Goal: Communication & Community: Participate in discussion

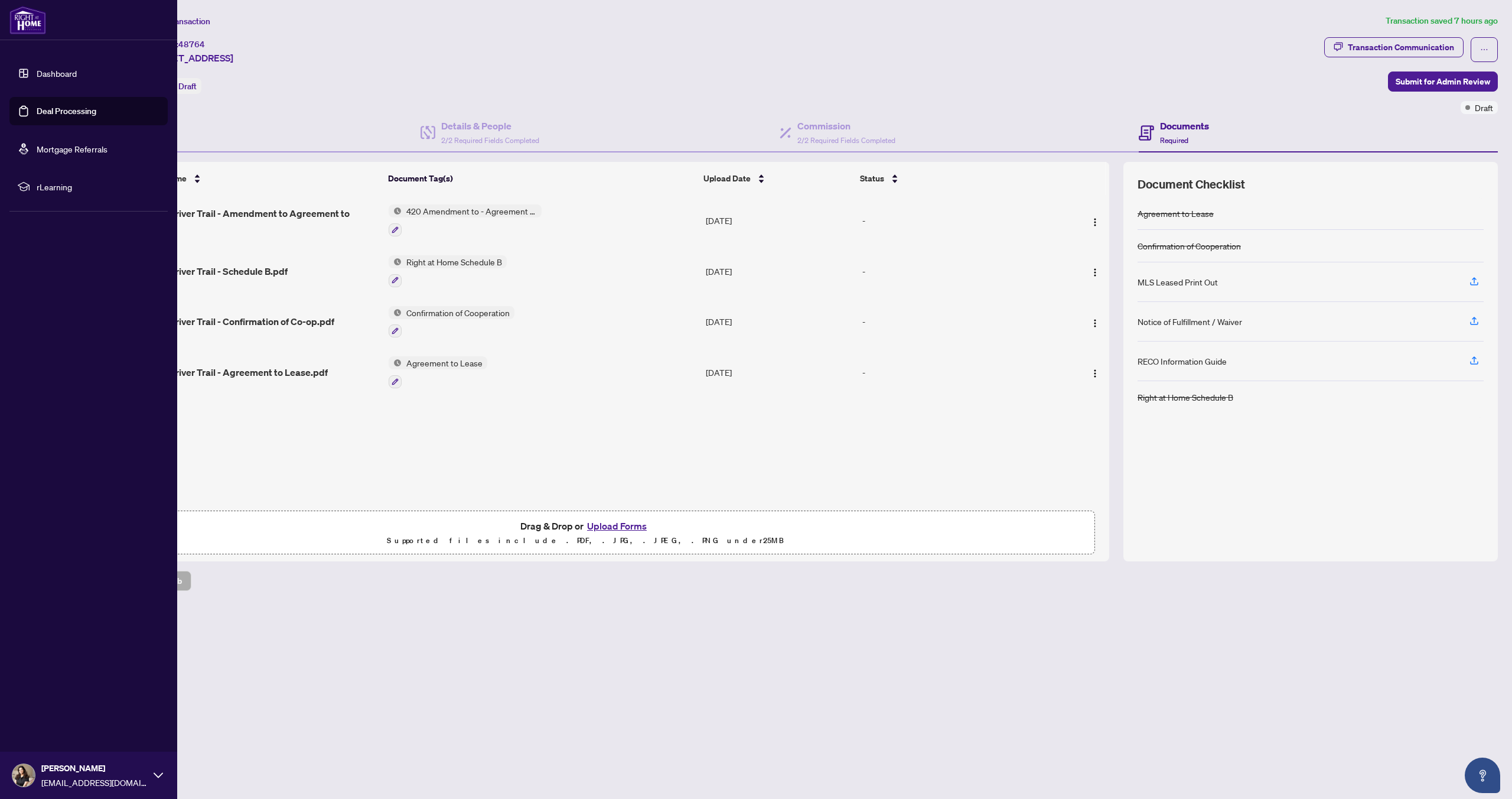
click at [37, 113] on link "Deal Processing" at bounding box center [66, 110] width 59 height 10
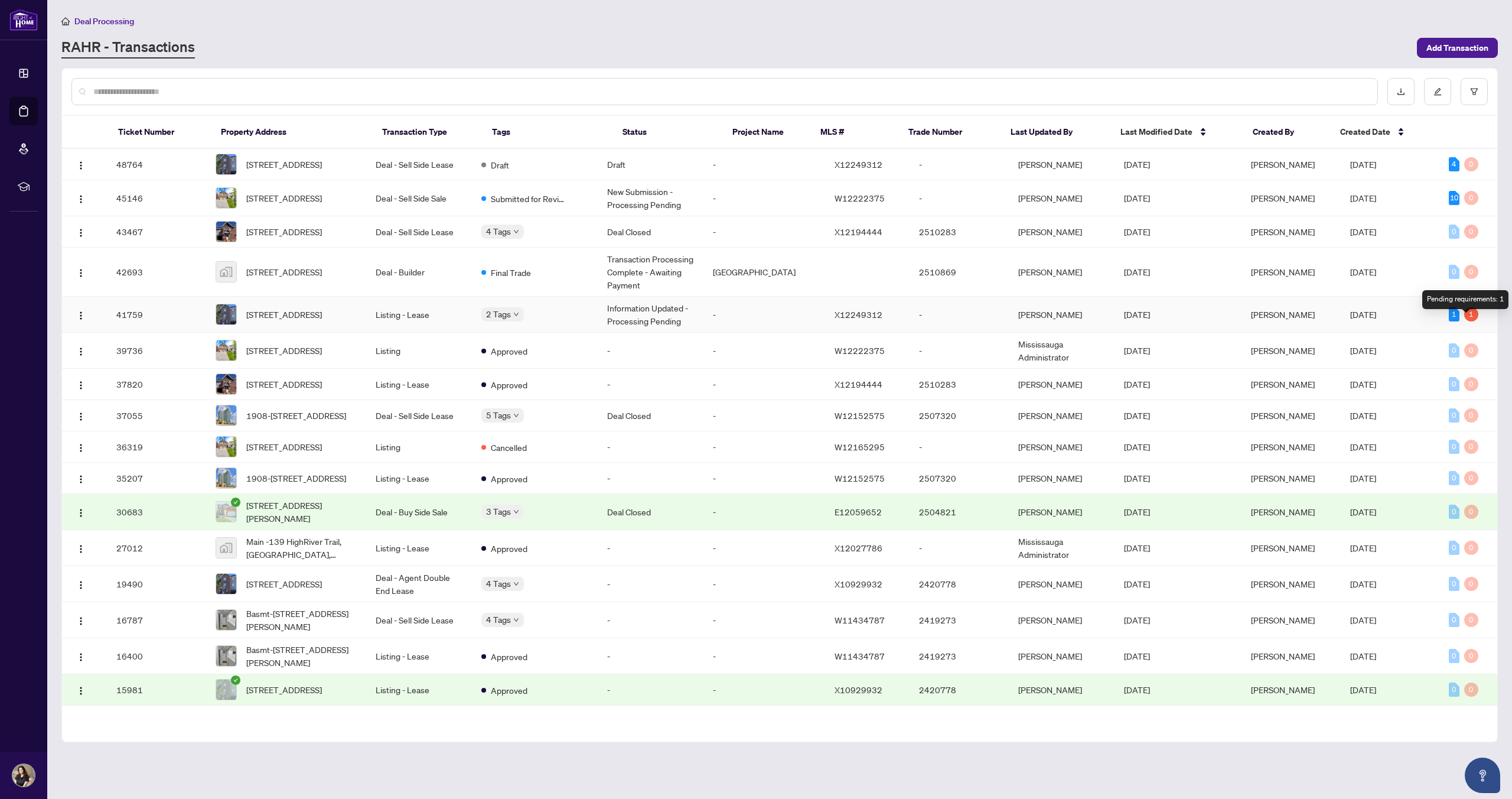
click at [1464, 322] on div "1" at bounding box center [1470, 314] width 14 height 14
click at [1364, 320] on span "[DATE]" at bounding box center [1364, 314] width 26 height 10
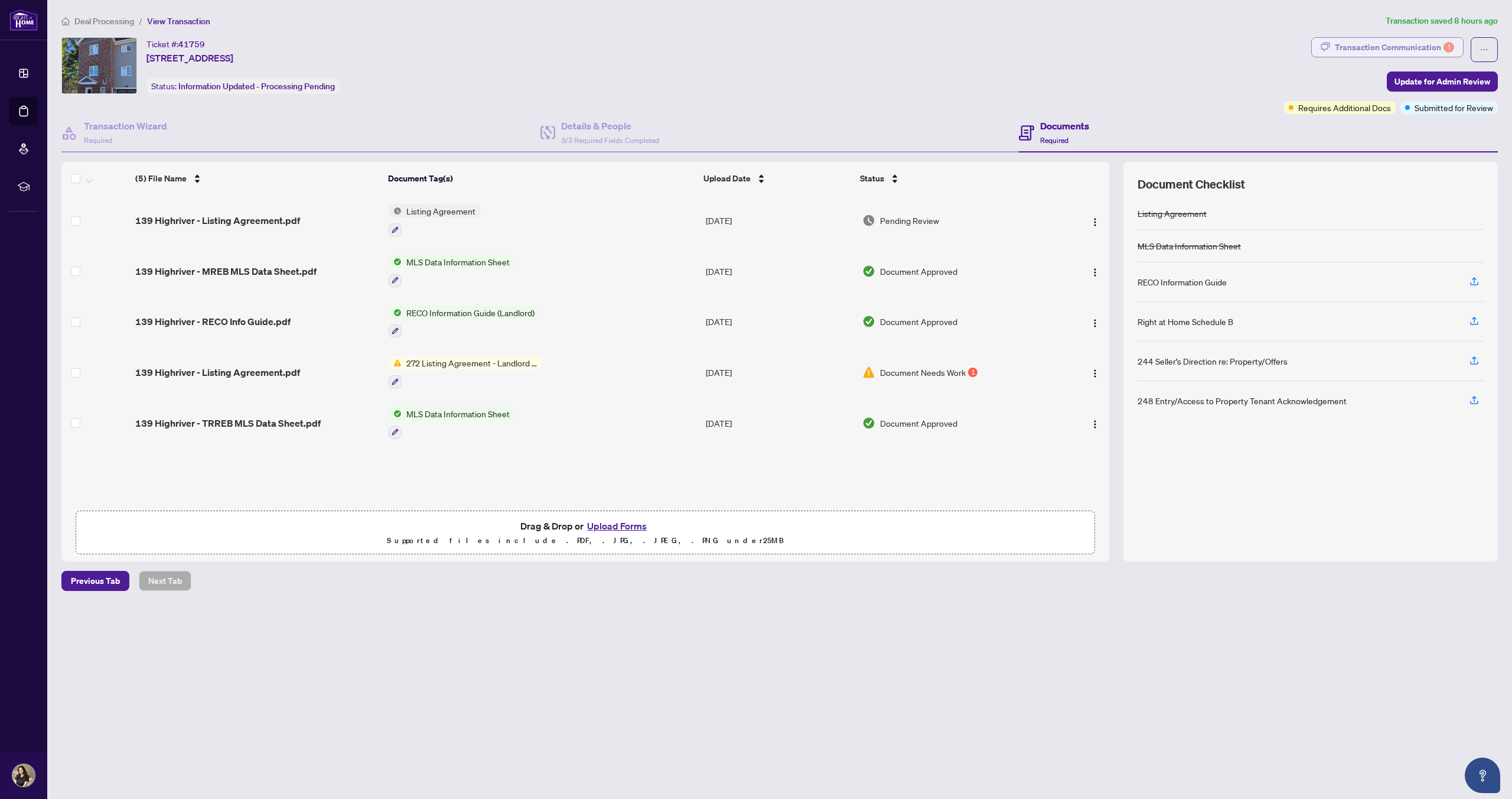
click at [1370, 46] on div "Transaction Communication 1" at bounding box center [1394, 47] width 120 height 19
type textarea "**********"
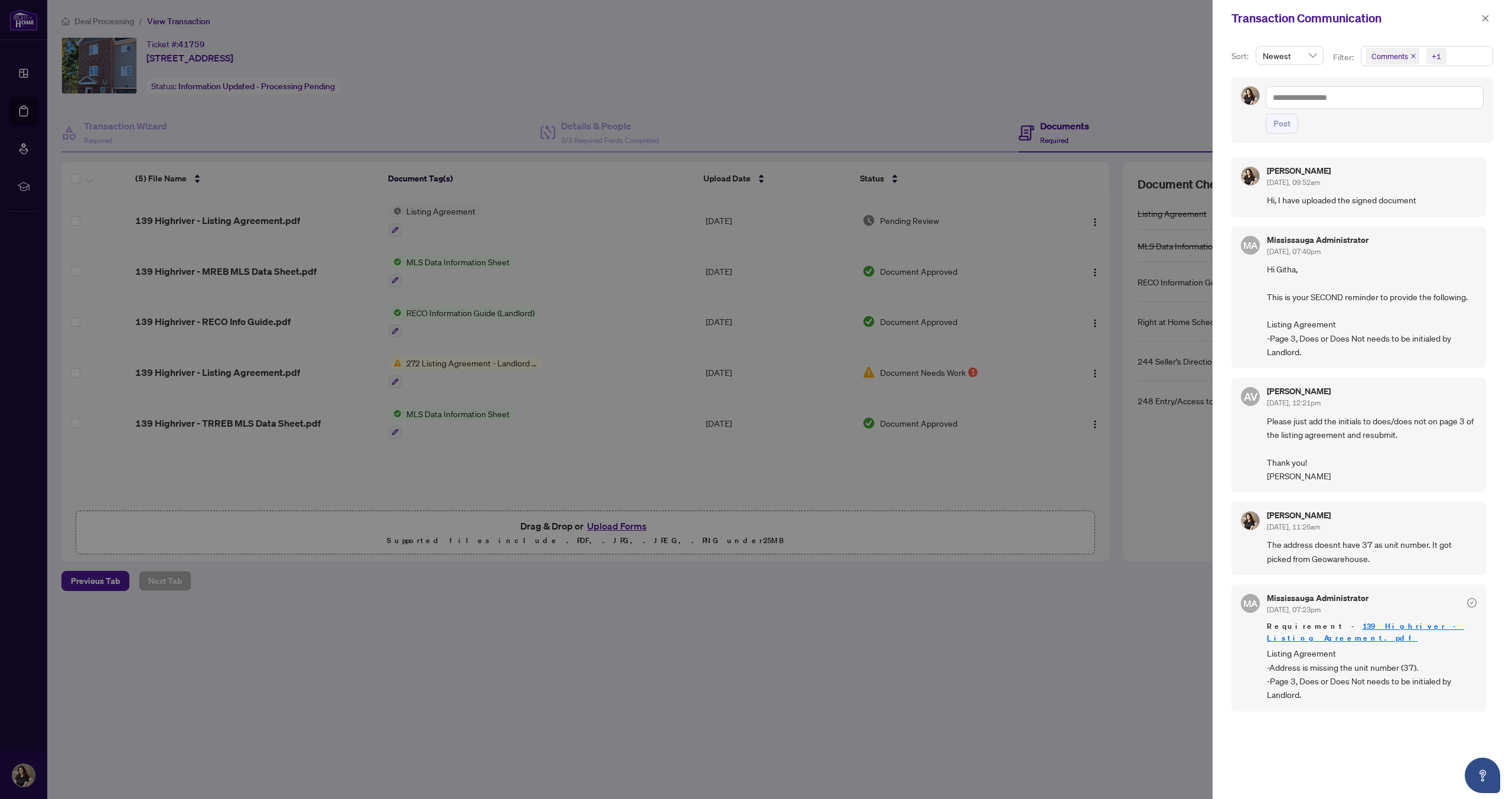
click at [1481, 27] on div "Transaction Communication" at bounding box center [1363, 18] width 300 height 37
click at [1491, 18] on button "button" at bounding box center [1486, 18] width 15 height 14
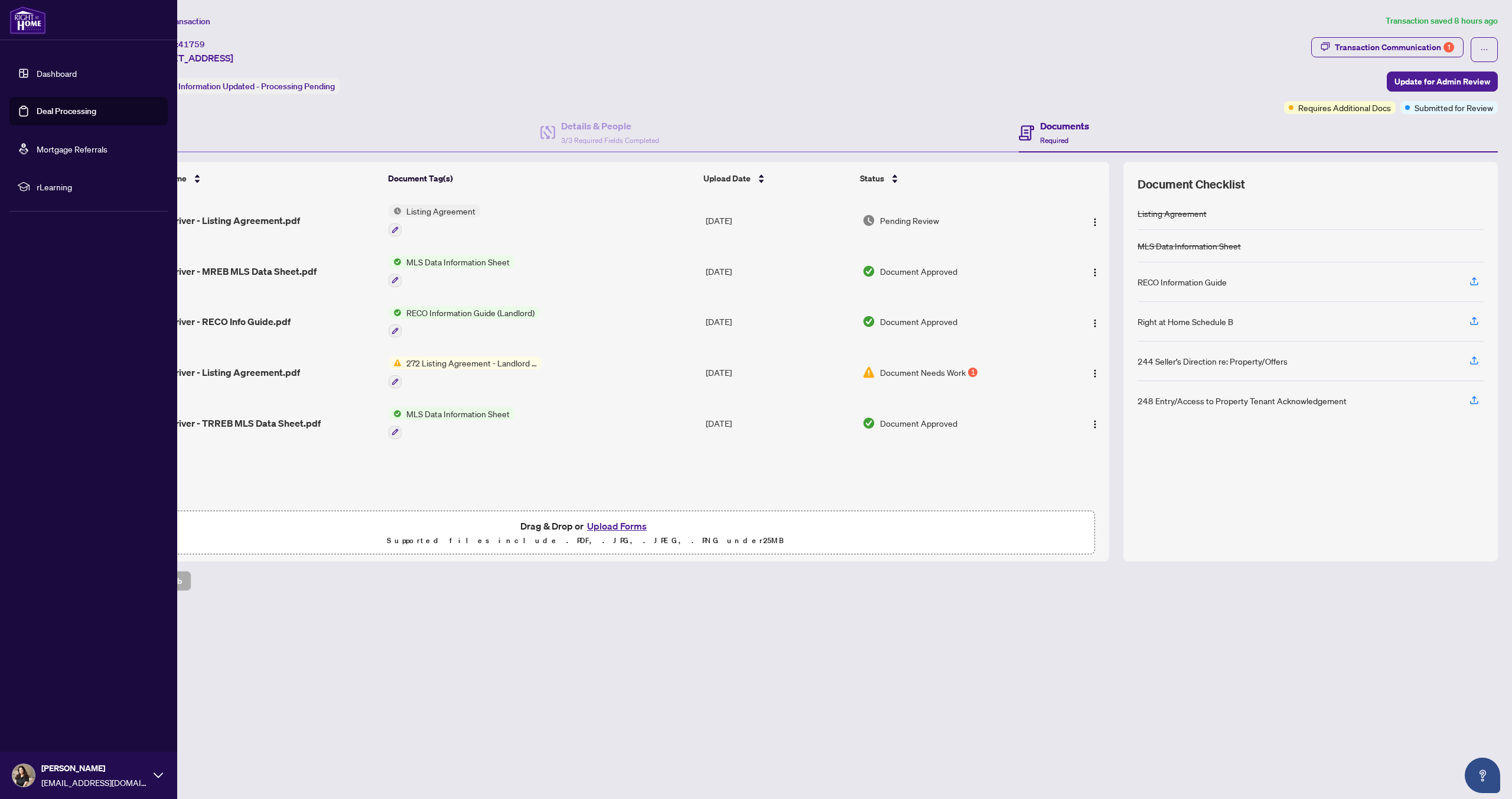
click at [58, 106] on link "Deal Processing" at bounding box center [66, 110] width 59 height 10
